Goal: Task Accomplishment & Management: Manage account settings

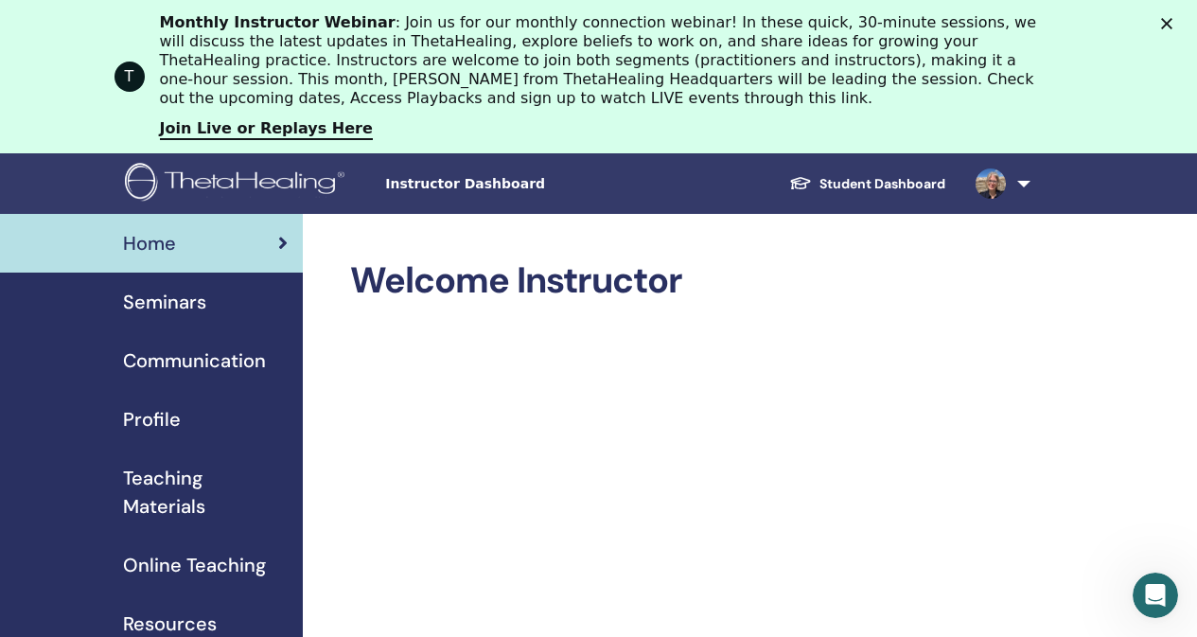
click at [159, 303] on span "Seminars" at bounding box center [164, 302] width 83 height 28
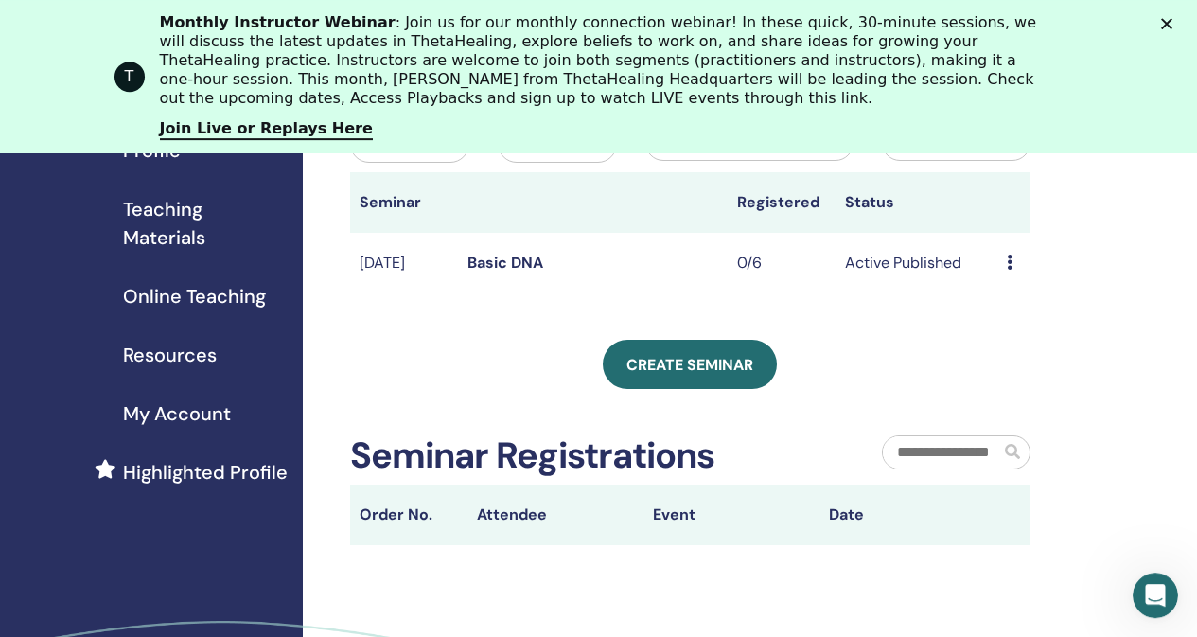
scroll to position [327, 0]
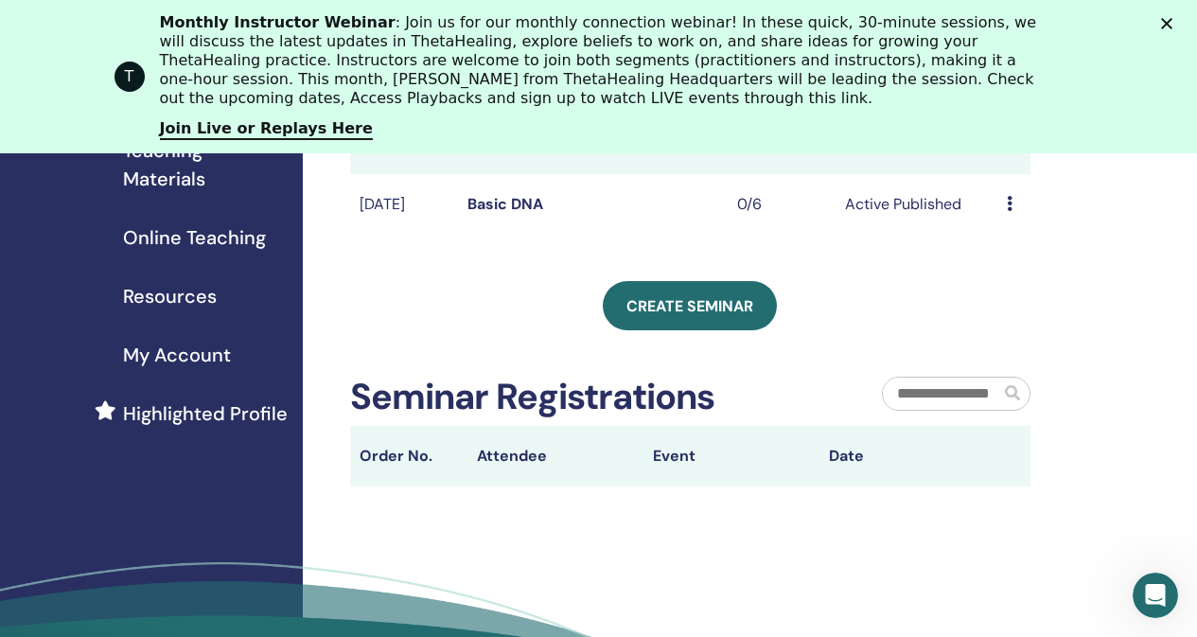
click at [1010, 211] on icon at bounding box center [1010, 203] width 6 height 15
click at [1007, 270] on link "Edit" at bounding box center [999, 267] width 27 height 20
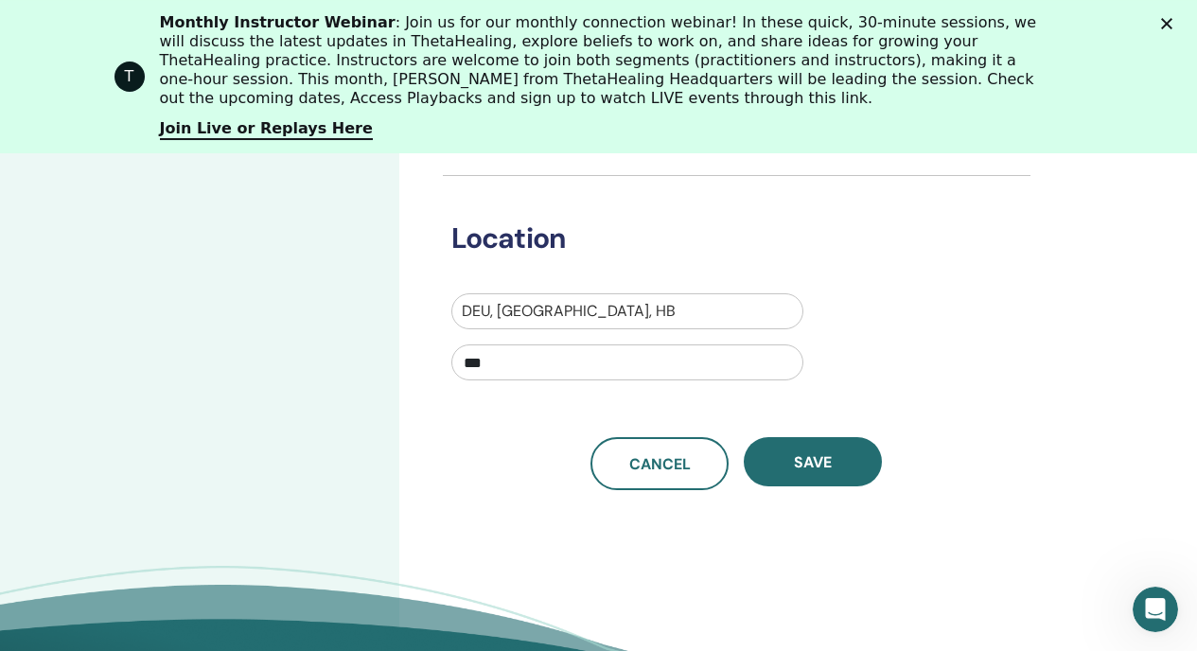
scroll to position [565, 0]
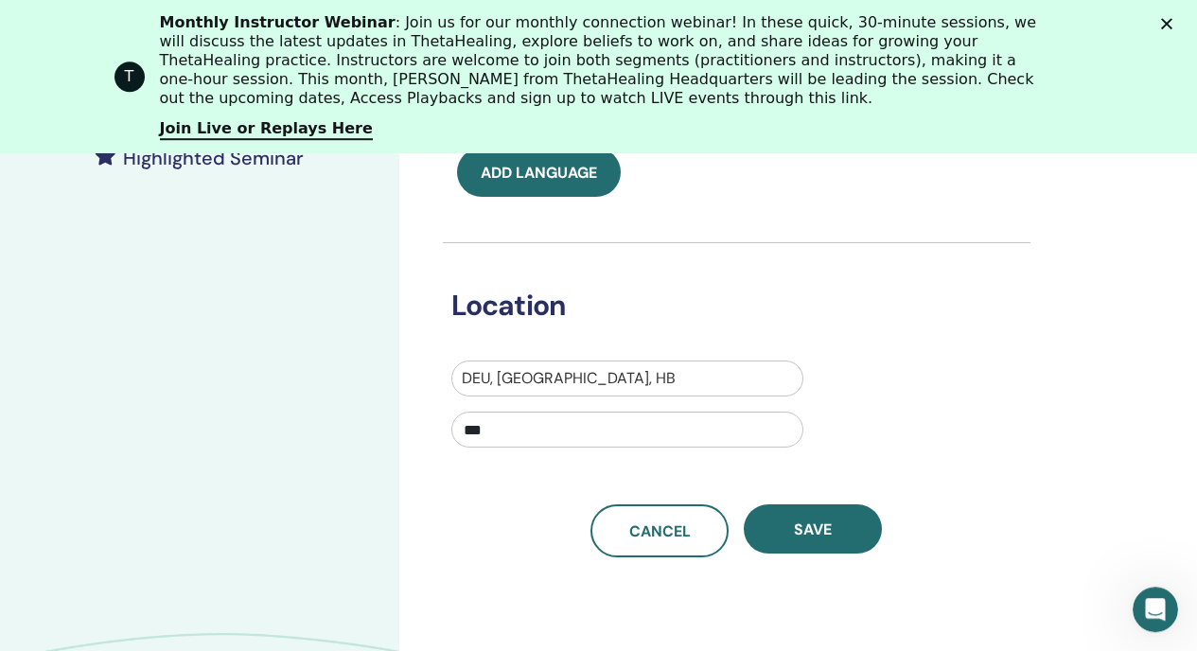
click at [1173, 25] on icon "Schließen" at bounding box center [1166, 23] width 11 height 11
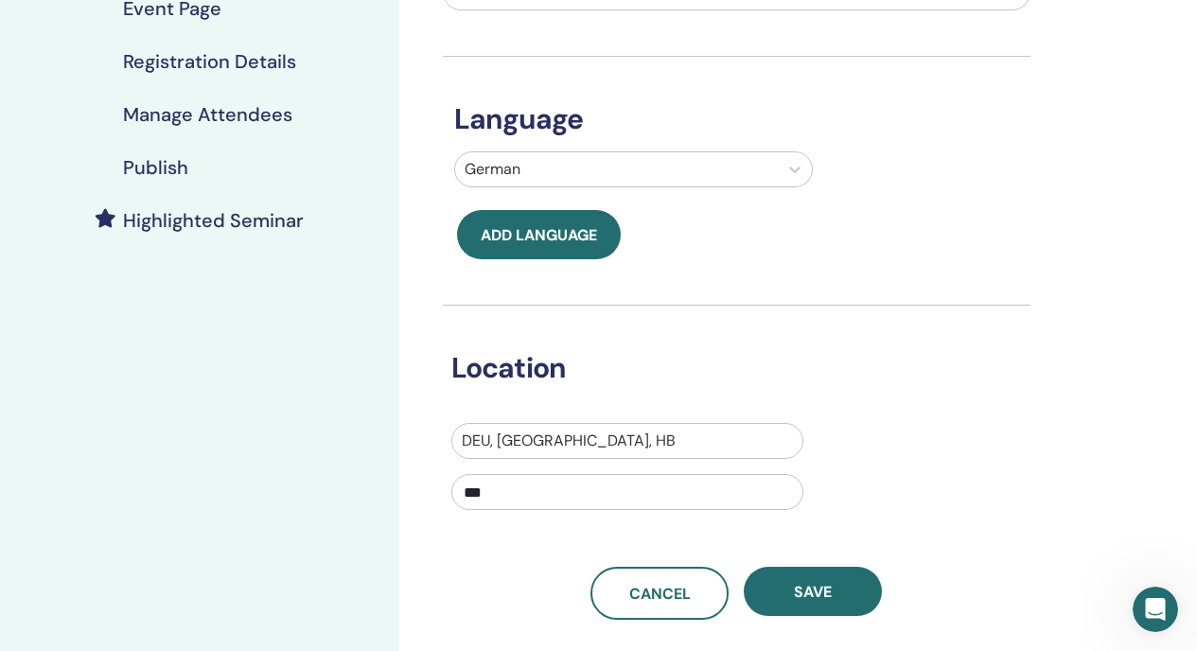
scroll to position [367, 0]
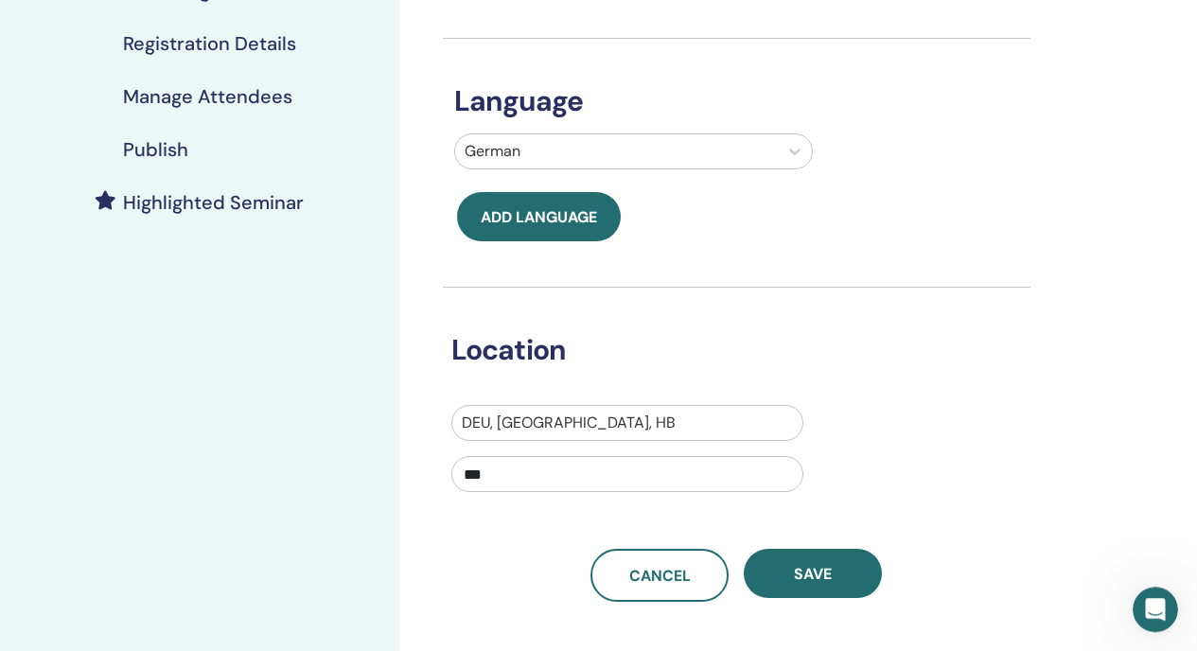
click at [599, 428] on div at bounding box center [627, 423] width 331 height 27
click at [644, 377] on div "Location Use Up and Down to choose options, press Enter to select the currently…" at bounding box center [723, 396] width 588 height 216
click at [552, 480] on input "***" at bounding box center [627, 474] width 352 height 36
click at [971, 316] on div "Location DEU, Bremen, HB ***" at bounding box center [723, 396] width 588 height 216
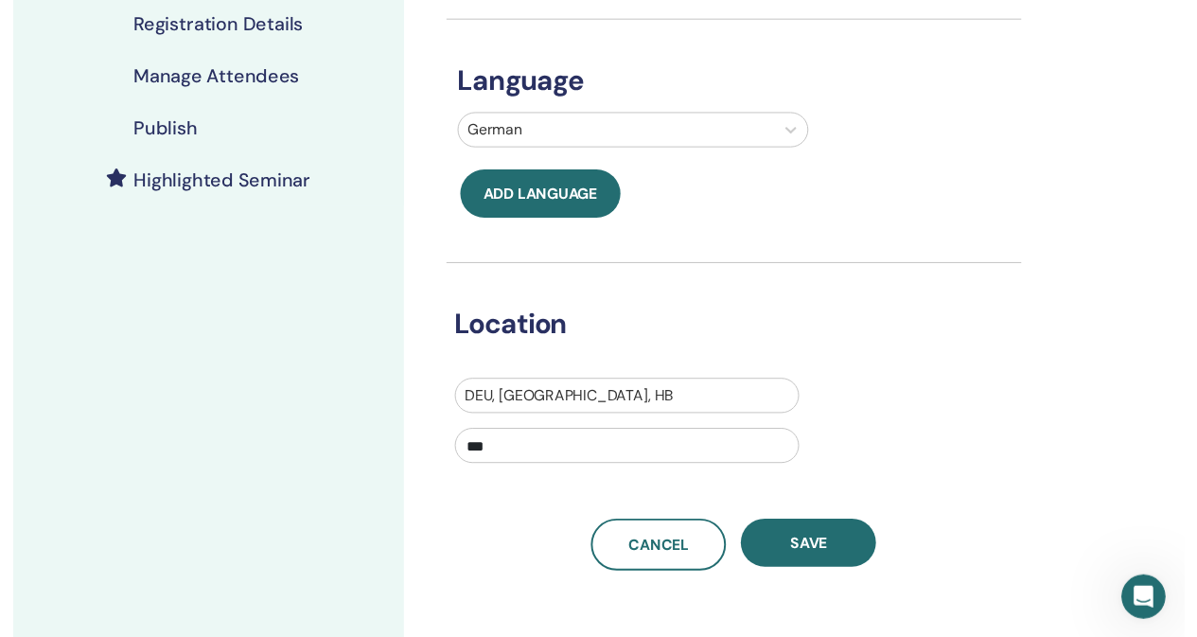
scroll to position [0, 0]
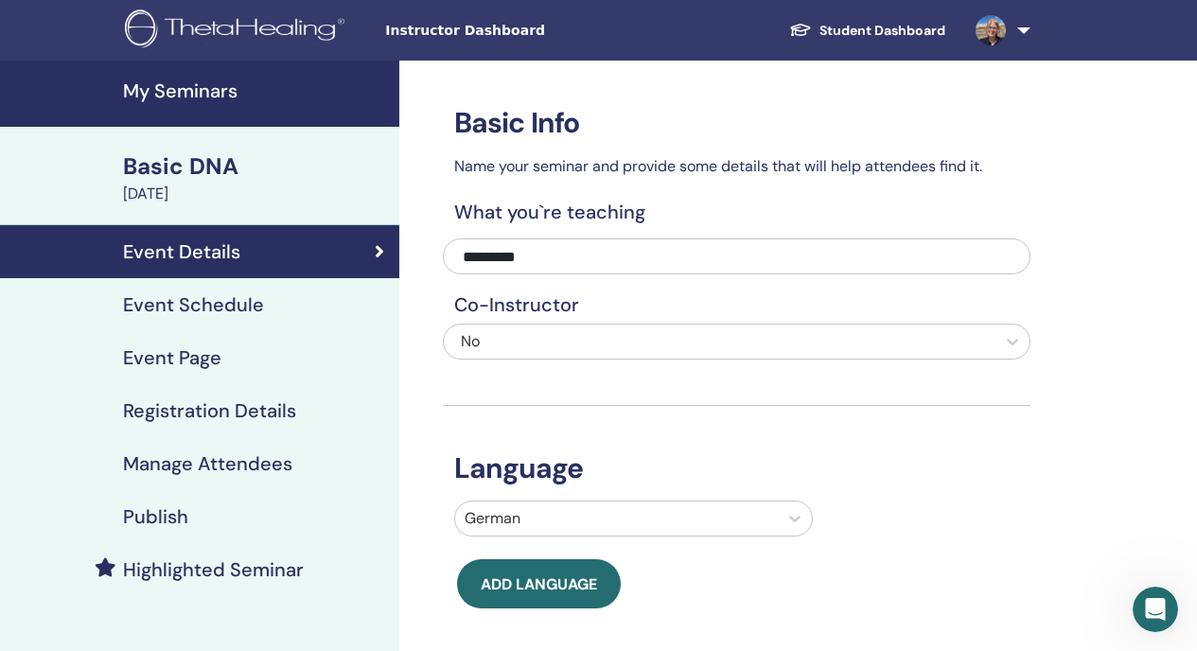
click at [199, 360] on h4 "Event Page" at bounding box center [172, 357] width 98 height 23
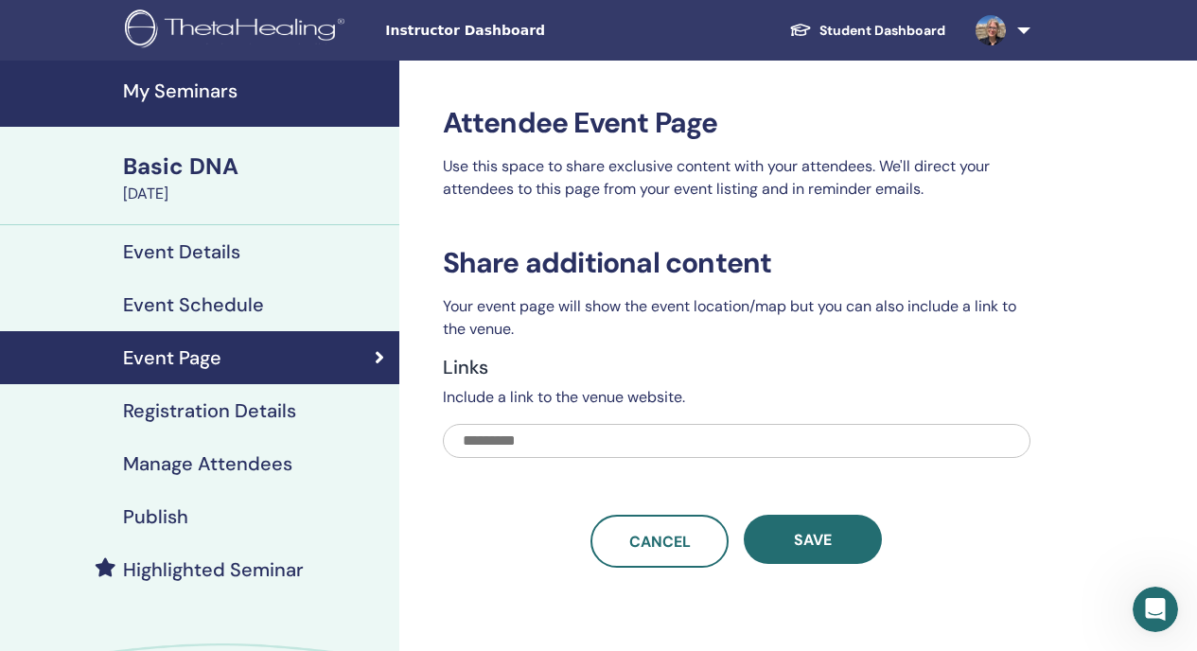
click at [215, 303] on h4 "Event Schedule" at bounding box center [193, 304] width 141 height 23
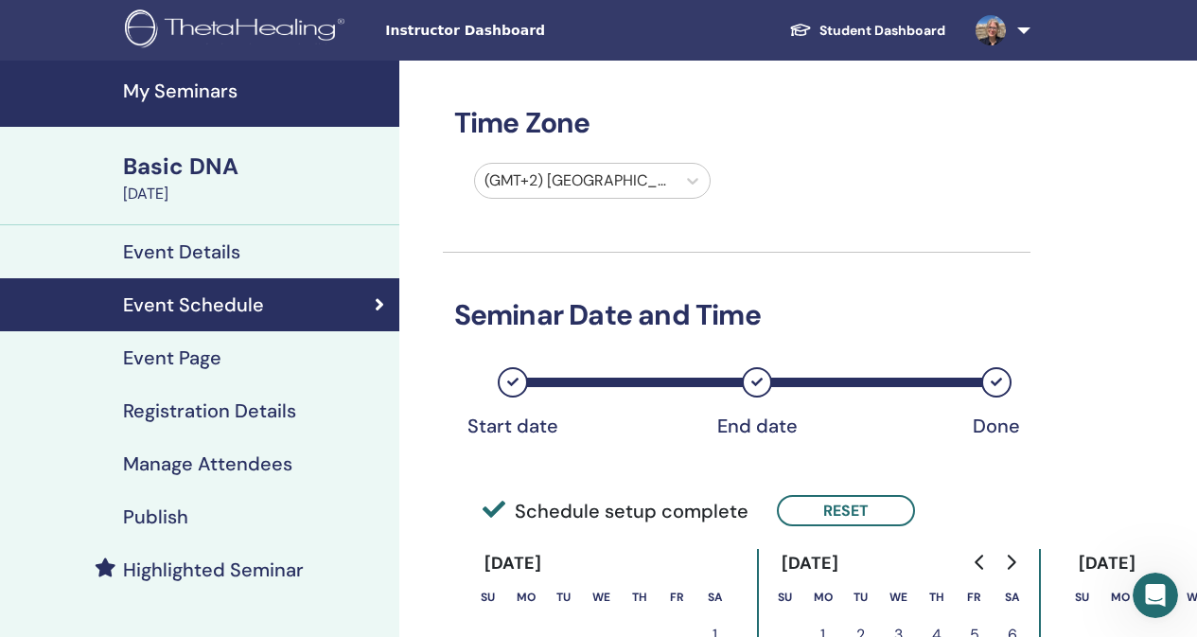
click at [182, 257] on h4 "Event Details" at bounding box center [181, 251] width 117 height 23
